Goal: Information Seeking & Learning: Learn about a topic

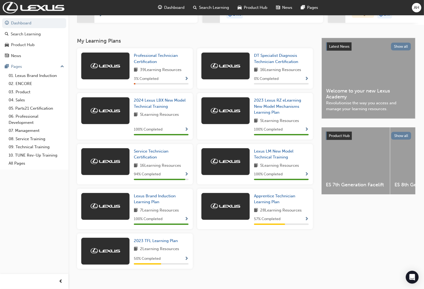
scroll to position [100, 0]
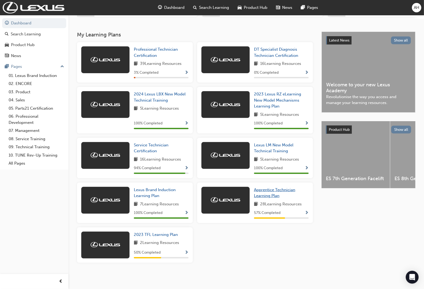
click at [271, 190] on span "Apprentice Technician Learning Plan" at bounding box center [274, 192] width 41 height 11
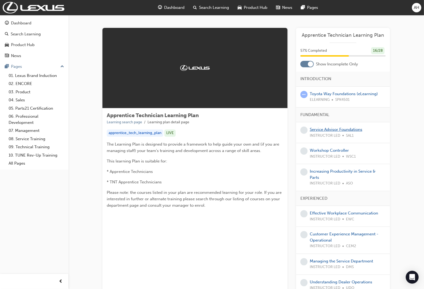
click at [338, 131] on link "Service Advisor Foundations" at bounding box center [335, 129] width 53 height 5
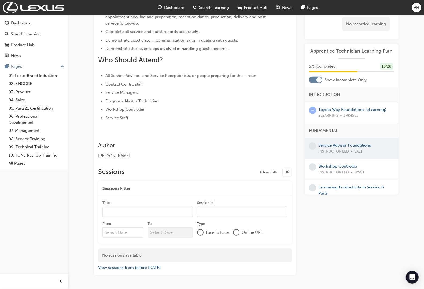
scroll to position [171, 0]
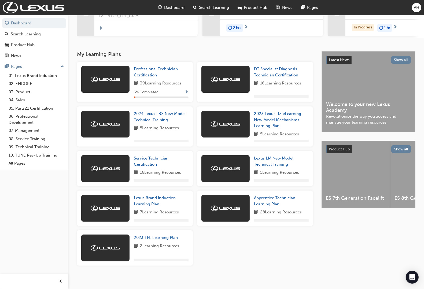
scroll to position [83, 0]
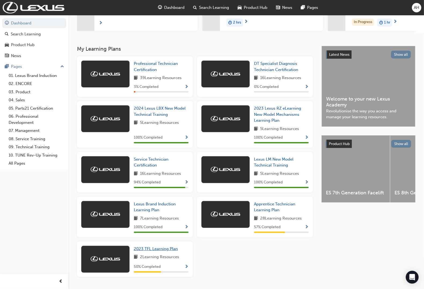
click at [163, 252] on link "2023 TFL Learning Plan" at bounding box center [157, 249] width 46 height 6
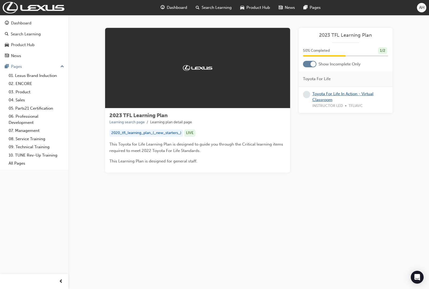
click at [338, 95] on link "Toyota For Life In Action - Virtual Classroom" at bounding box center [342, 96] width 61 height 11
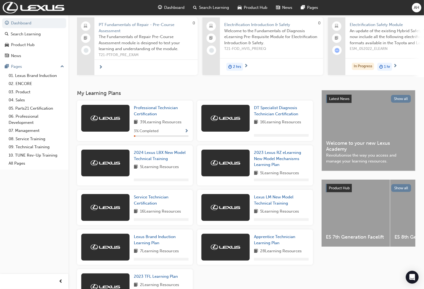
scroll to position [83, 0]
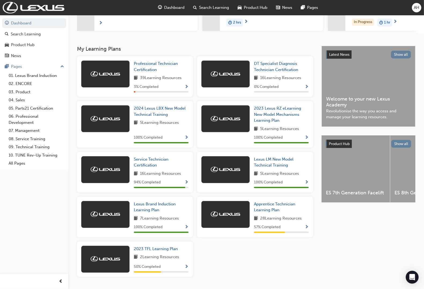
click at [144, 62] on div "Professional Technician Certification 39 Learning Resources 3 % Completed" at bounding box center [135, 76] width 116 height 40
click at [144, 64] on span "Professional Technician Certification" at bounding box center [156, 66] width 44 height 11
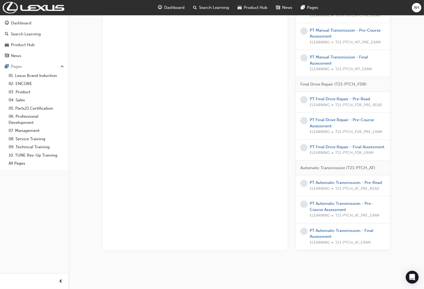
scroll to position [1036, 0]
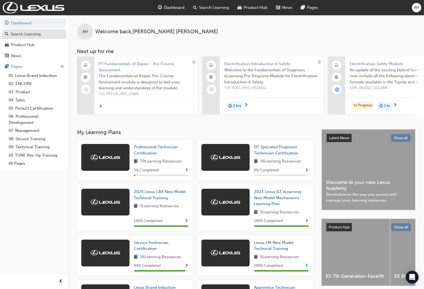
click at [31, 38] on link "Search Learning" at bounding box center [34, 34] width 64 height 10
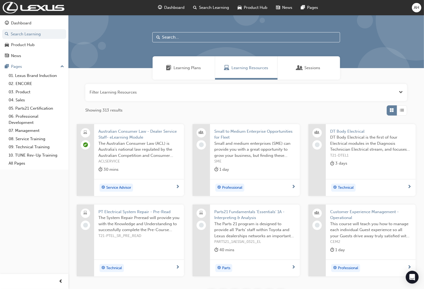
click at [185, 68] on span "Learning Plans" at bounding box center [187, 68] width 27 height 6
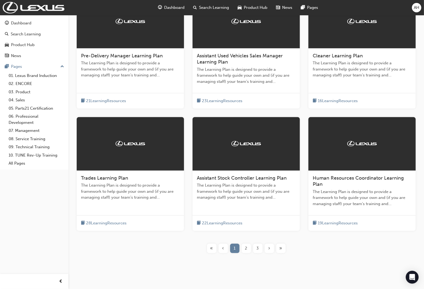
scroll to position [134, 0]
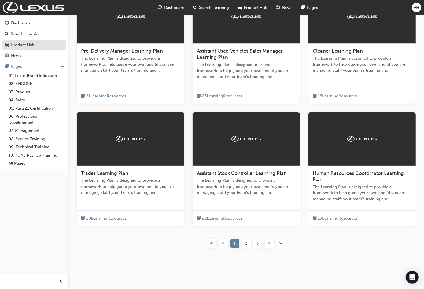
click at [48, 47] on div "Product Hub" at bounding box center [34, 45] width 59 height 7
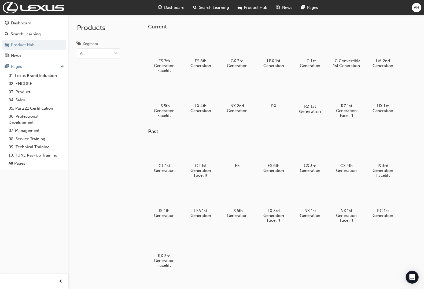
click at [318, 91] on div at bounding box center [310, 90] width 30 height 21
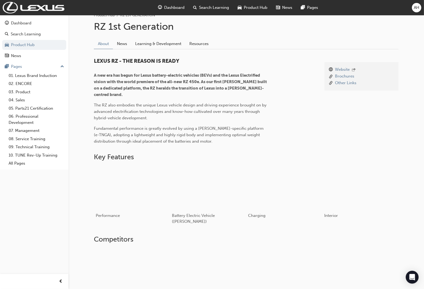
scroll to position [134, 0]
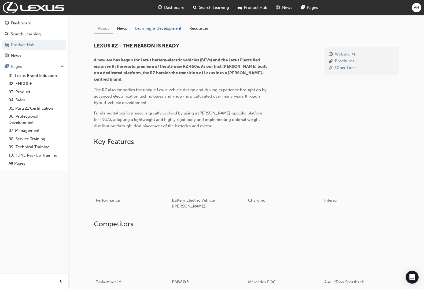
click at [158, 30] on link "Learning & Development" at bounding box center [158, 28] width 54 height 10
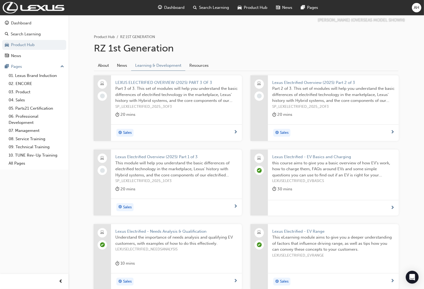
scroll to position [35, 0]
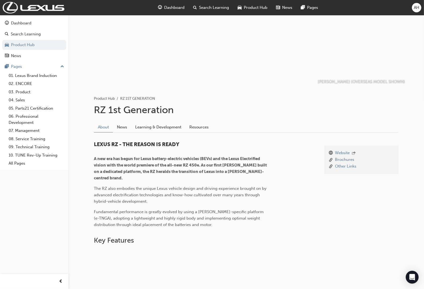
scroll to position [134, 0]
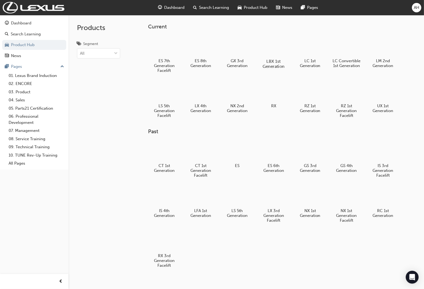
click at [273, 57] on div "LBX 1st Generation" at bounding box center [273, 52] width 34 height 38
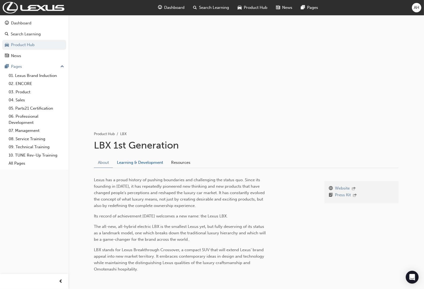
click at [158, 160] on link "Learning & Development" at bounding box center [140, 162] width 54 height 10
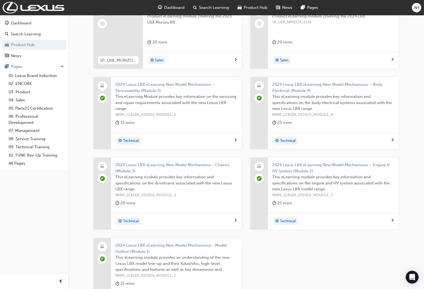
scroll to position [61, 0]
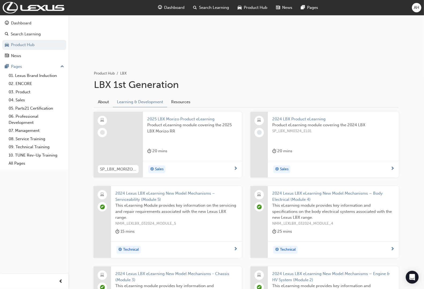
click at [196, 119] on span "2025 LBX Morizo Product eLearning" at bounding box center [192, 119] width 90 height 6
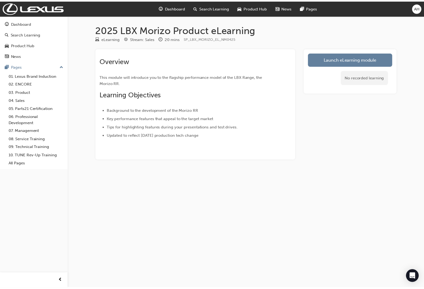
scroll to position [61, 0]
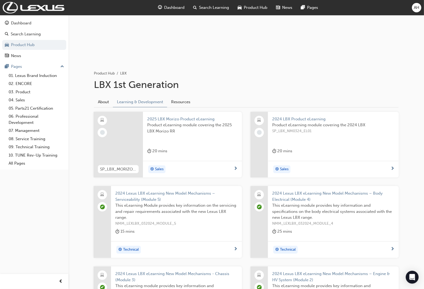
click at [183, 120] on span "2025 LBX Morizo Product eLearning" at bounding box center [192, 119] width 90 height 6
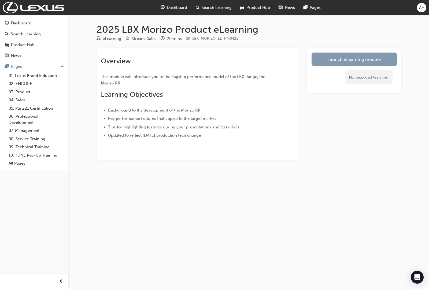
click at [321, 62] on link "Launch eLearning module" at bounding box center [353, 59] width 85 height 13
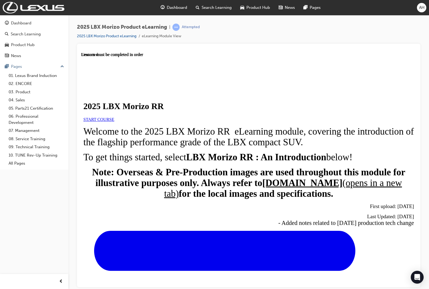
scroll to position [67, 0]
click at [114, 117] on span "START COURSE" at bounding box center [98, 119] width 31 height 5
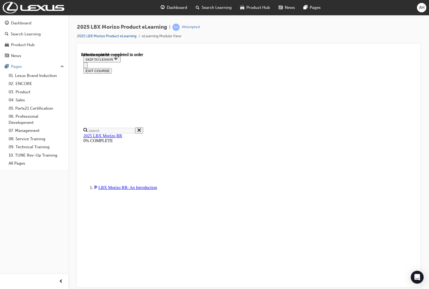
scroll to position [430, 0]
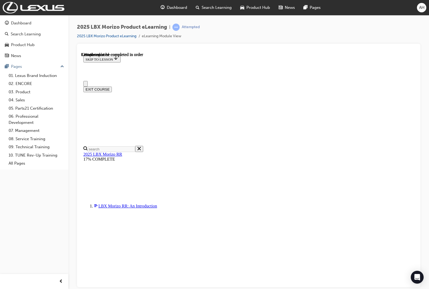
scroll to position [0, 0]
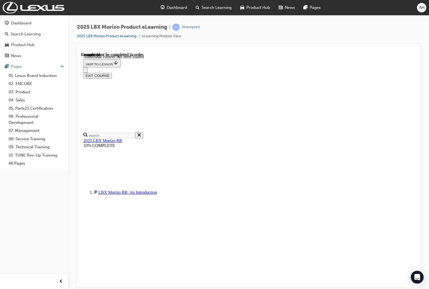
scroll to position [760, 0]
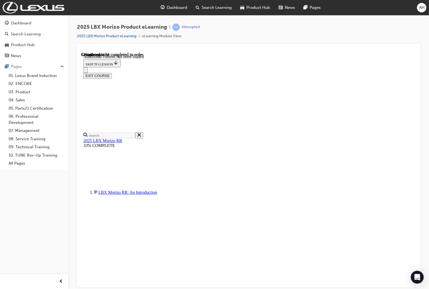
scroll to position [421, 22]
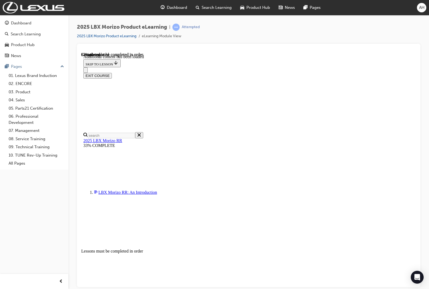
scroll to position [459, 22]
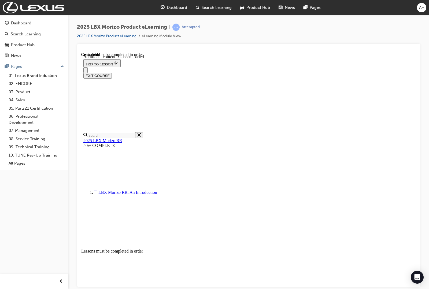
scroll to position [770, 22]
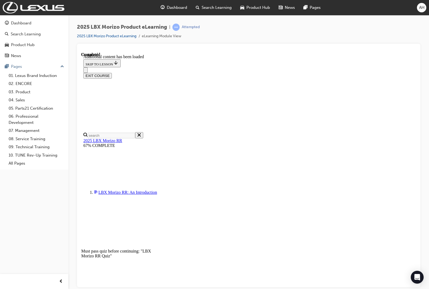
radio input "true"
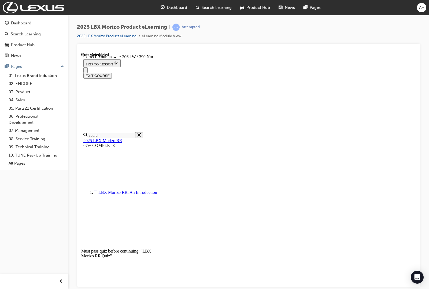
radio input "true"
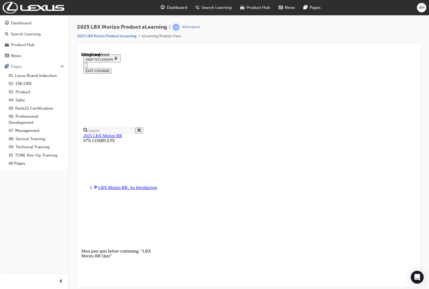
scroll to position [67, 0]
radio input "true"
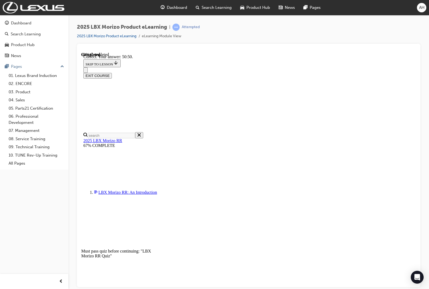
scroll to position [149, 0]
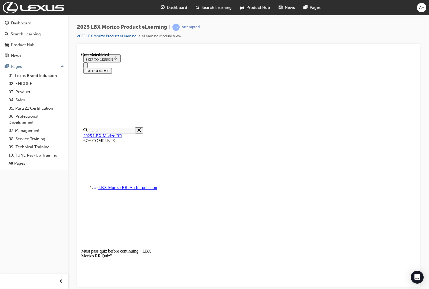
radio input "true"
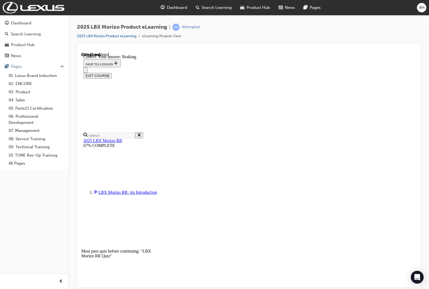
scroll to position [42, 0]
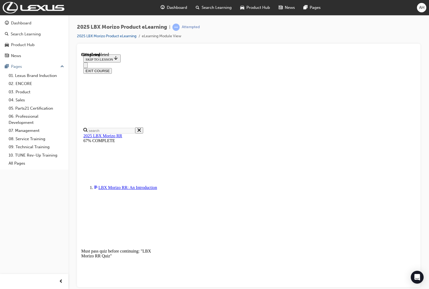
radio input "true"
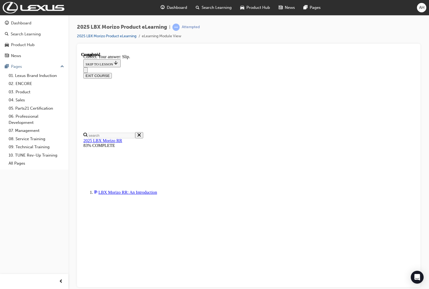
scroll to position [131, 0]
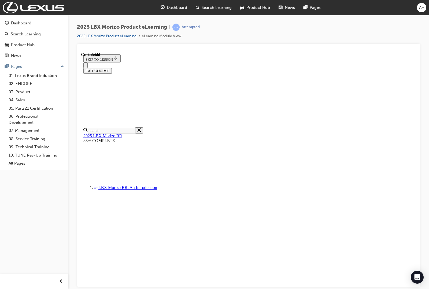
click at [112, 68] on button "EXIT COURSE" at bounding box center [97, 71] width 28 height 6
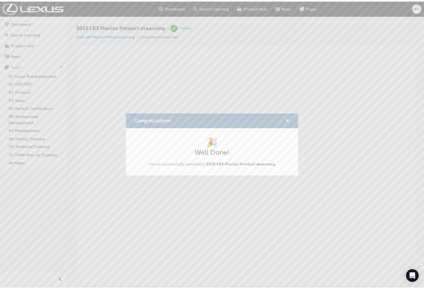
scroll to position [0, 0]
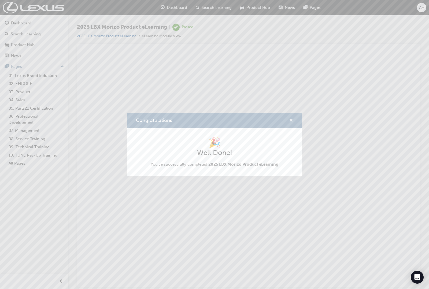
click at [291, 119] on span "cross-icon" at bounding box center [291, 120] width 4 height 5
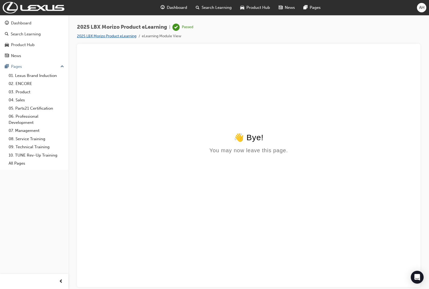
click at [105, 35] on link "2025 LBX Morizo Product eLearning" at bounding box center [106, 36] width 59 height 5
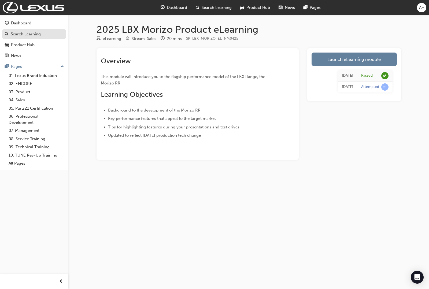
click at [44, 33] on div "Search Learning" at bounding box center [34, 34] width 59 height 7
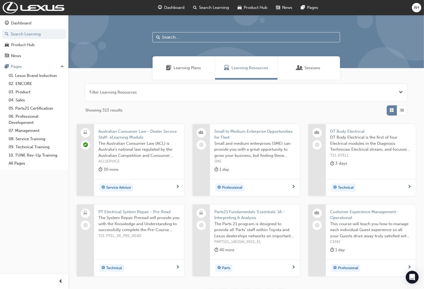
click at [193, 64] on div "Learning Plans" at bounding box center [183, 67] width 62 height 23
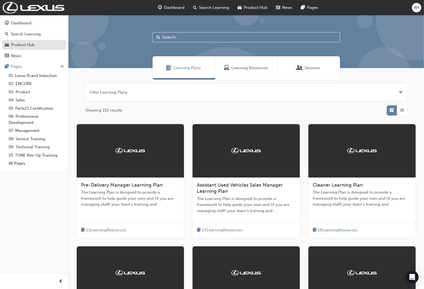
click at [34, 46] on div "Product Hub" at bounding box center [23, 45] width 24 height 6
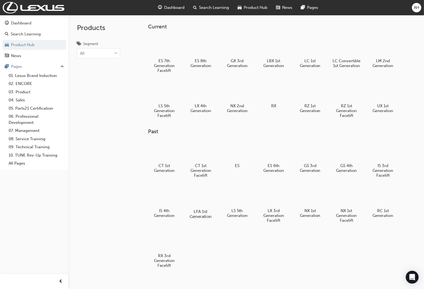
click at [205, 204] on div at bounding box center [201, 195] width 30 height 21
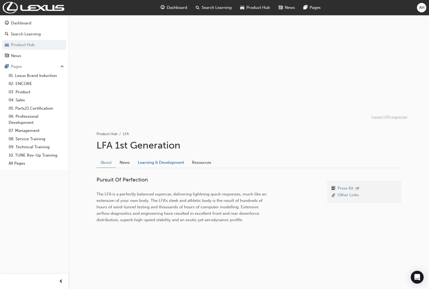
click at [151, 162] on link "Learning & Development" at bounding box center [161, 162] width 54 height 10
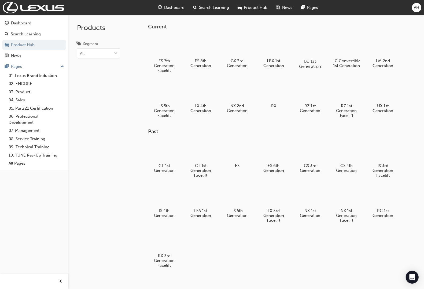
click at [307, 44] on div at bounding box center [310, 45] width 30 height 21
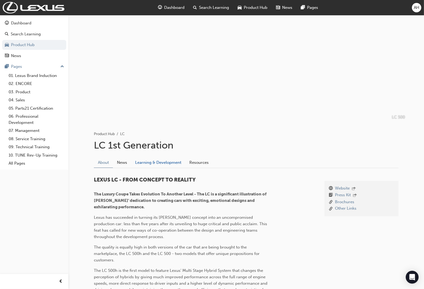
click at [159, 161] on link "Learning & Development" at bounding box center [158, 162] width 54 height 10
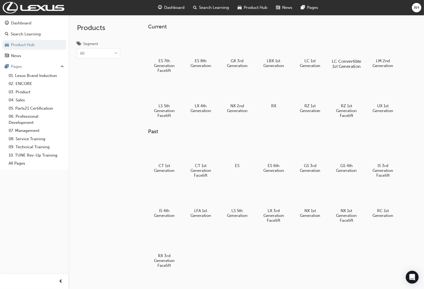
click at [347, 53] on div at bounding box center [346, 45] width 30 height 21
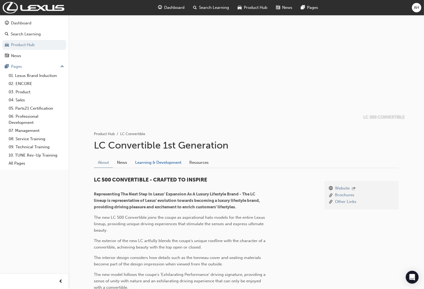
click at [165, 162] on link "Learning & Development" at bounding box center [158, 162] width 54 height 10
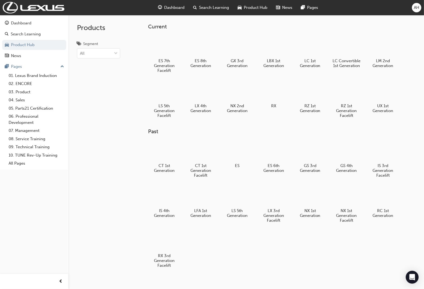
click at [417, 4] on div "AH" at bounding box center [416, 7] width 9 height 9
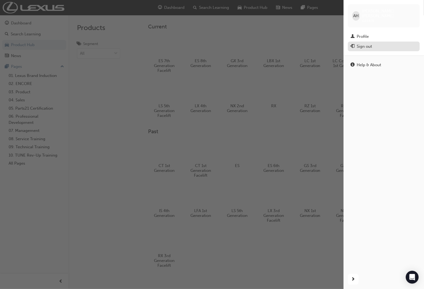
click at [363, 43] on div "Sign out" at bounding box center [363, 46] width 15 height 6
